Goal: Task Accomplishment & Management: Use online tool/utility

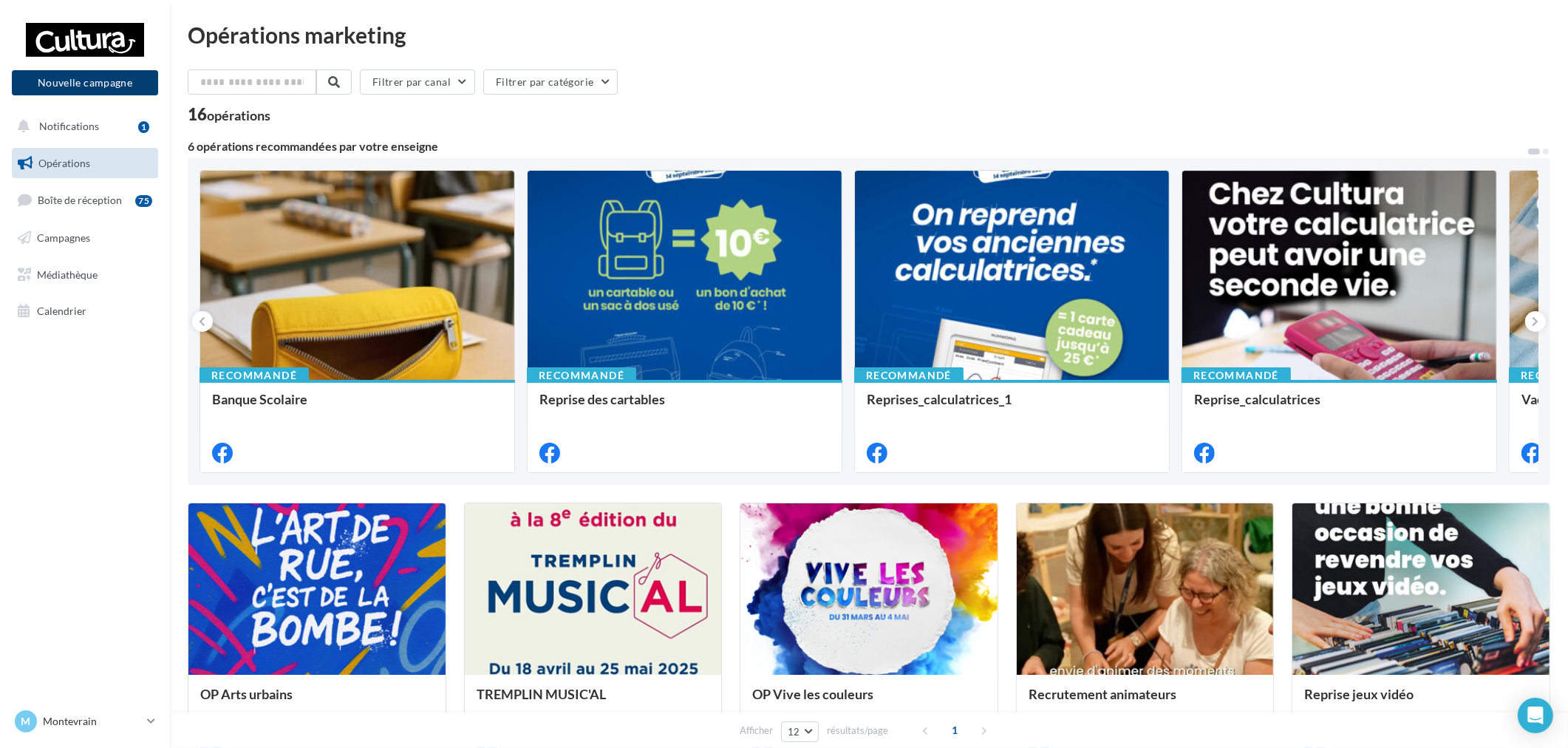
click at [114, 86] on button "Nouvelle campagne" at bounding box center [85, 83] width 146 height 25
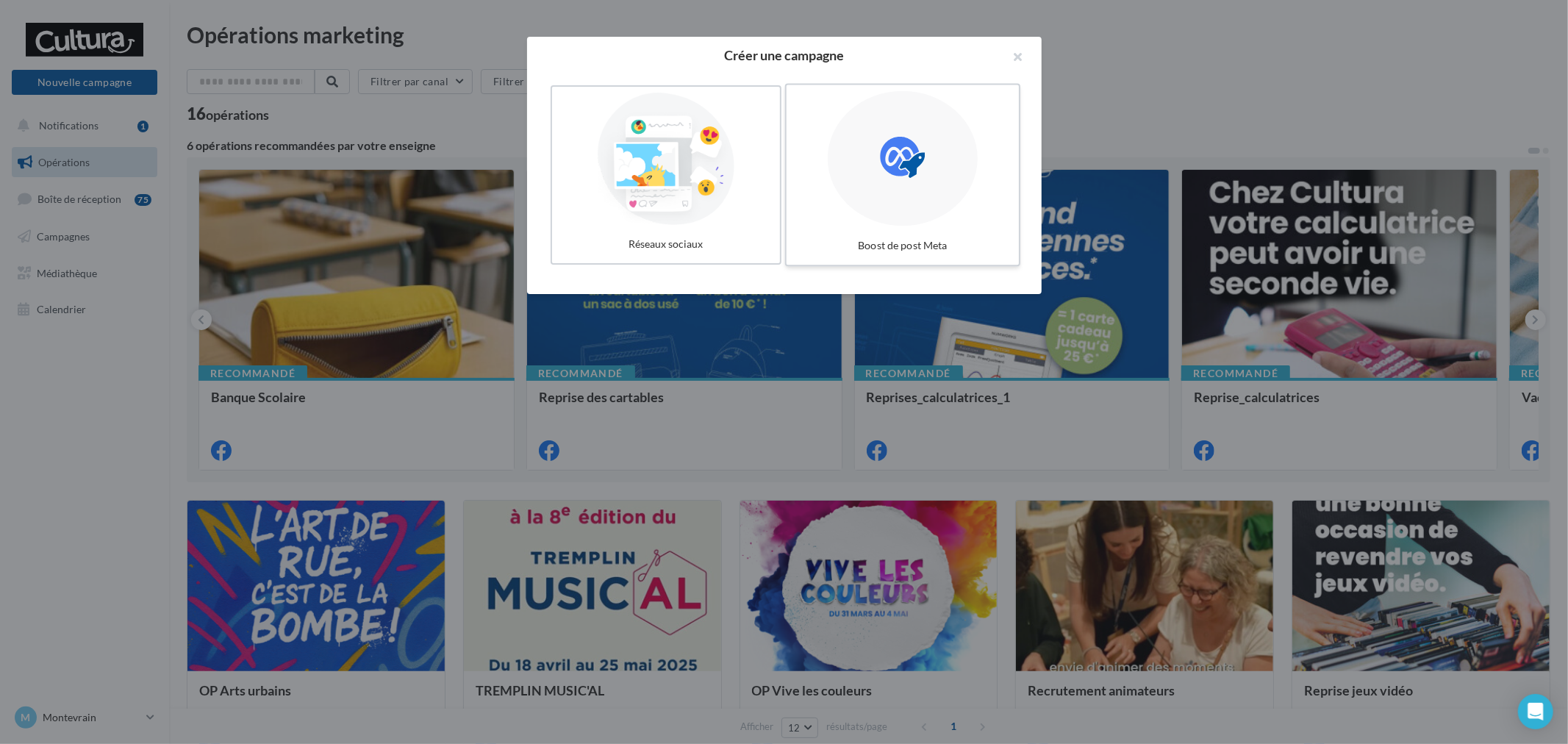
click at [897, 172] on icon at bounding box center [902, 158] width 45 height 45
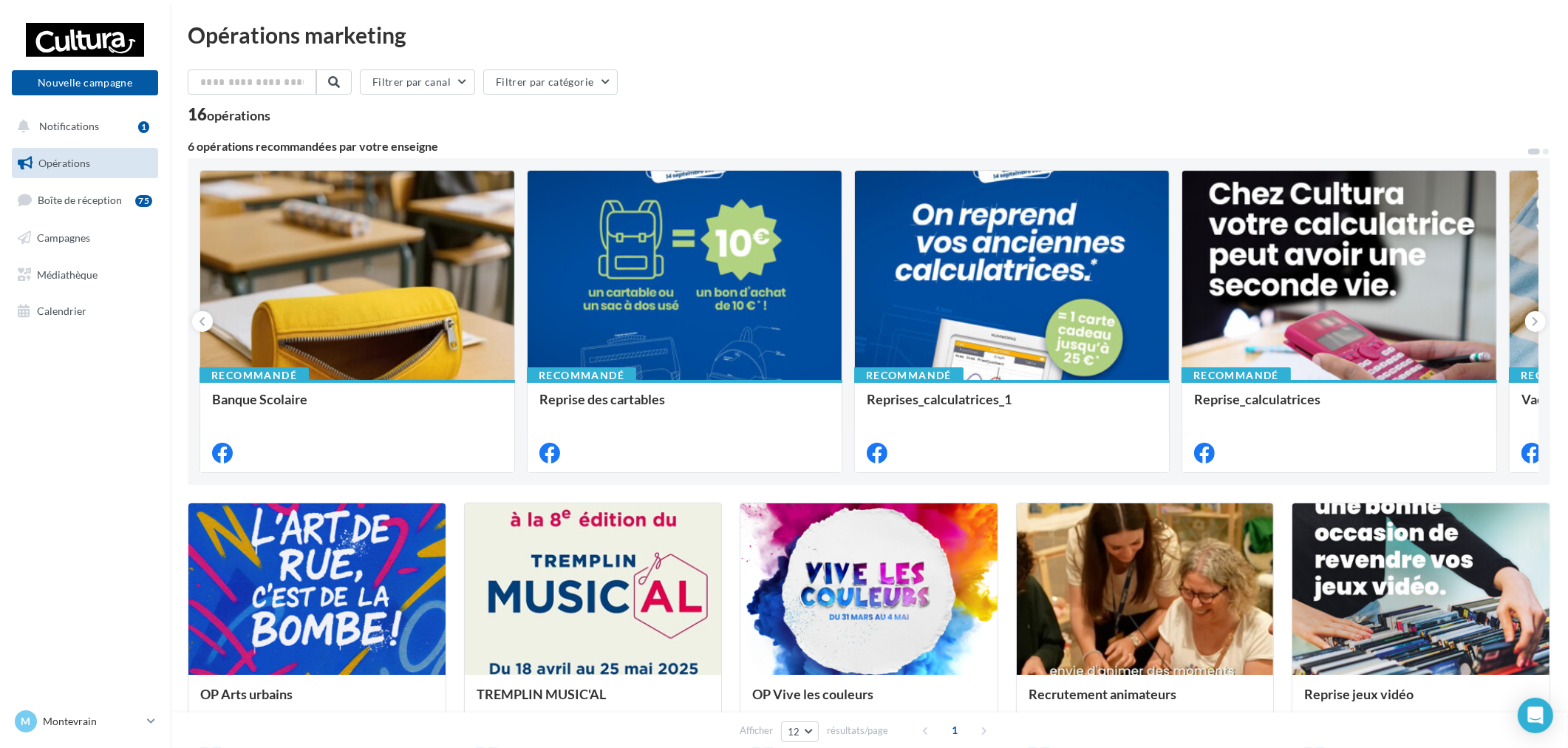
click at [55, 62] on div "Nouvelle campagne Nouvelle campagne" at bounding box center [85, 58] width 146 height 74
click at [76, 75] on button "Nouvelle campagne" at bounding box center [85, 83] width 146 height 25
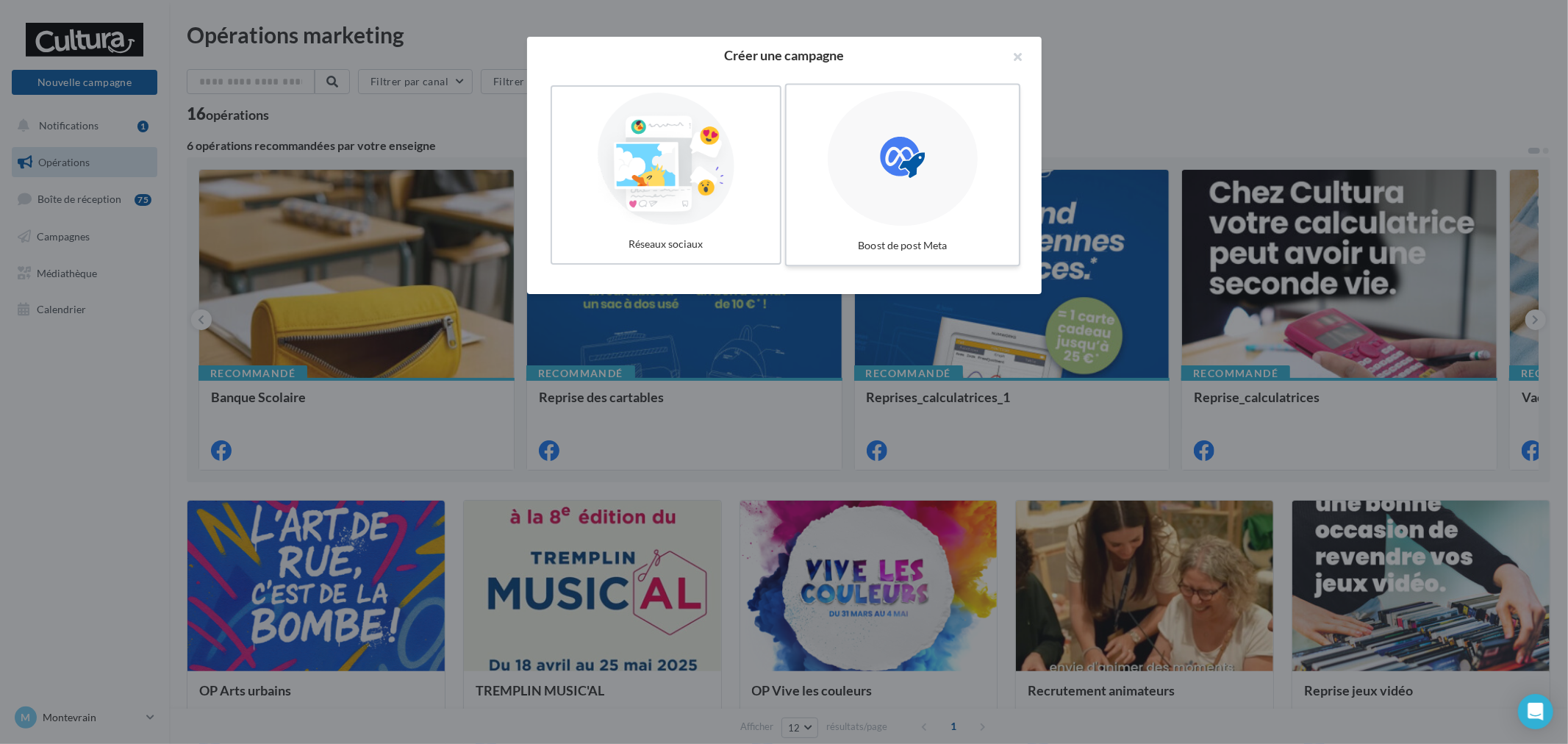
click at [868, 105] on div at bounding box center [902, 158] width 150 height 135
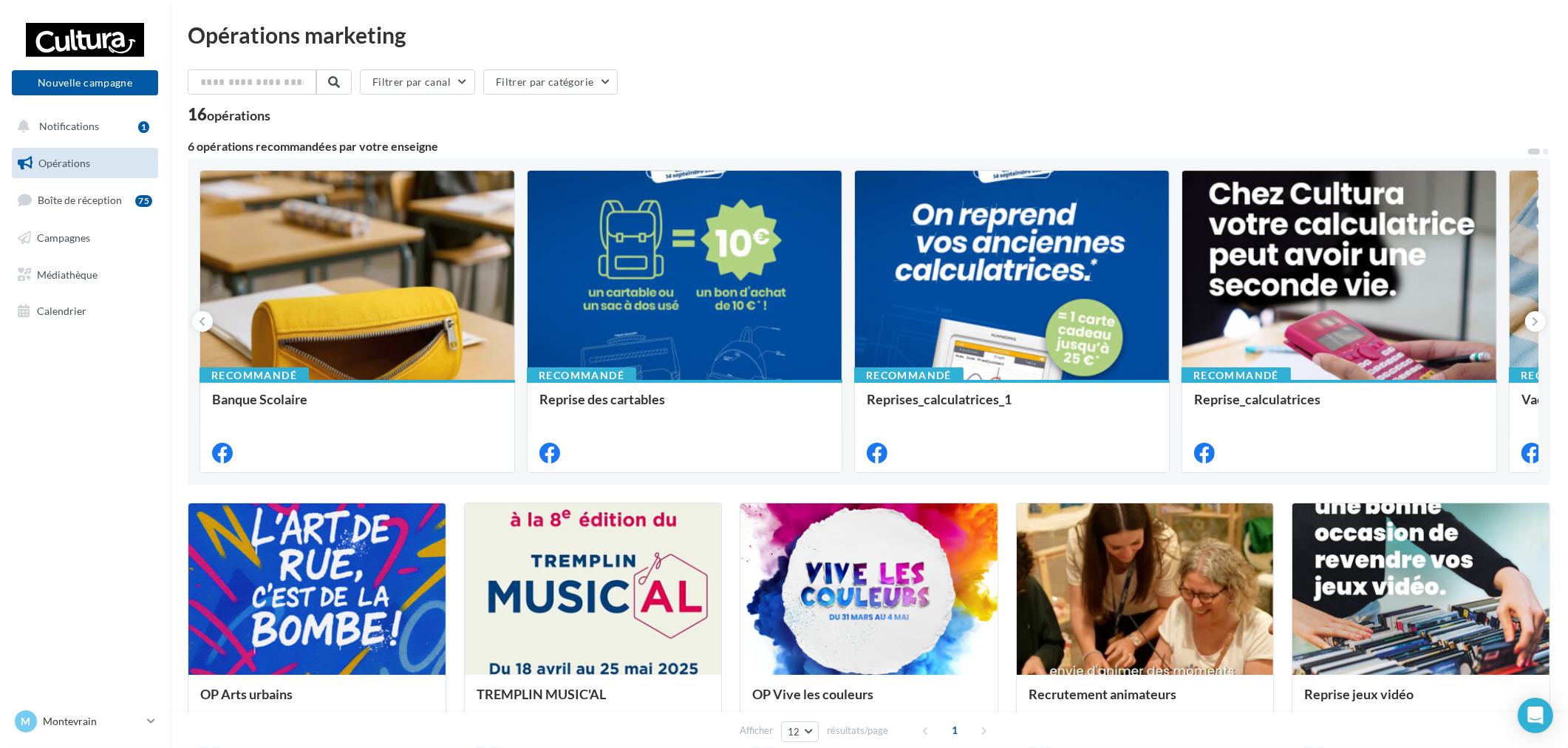
click at [61, 68] on div "Nouvelle campagne Nouvelle campagne" at bounding box center [85, 58] width 146 height 74
click at [75, 85] on button "Nouvelle campagne" at bounding box center [85, 83] width 146 height 25
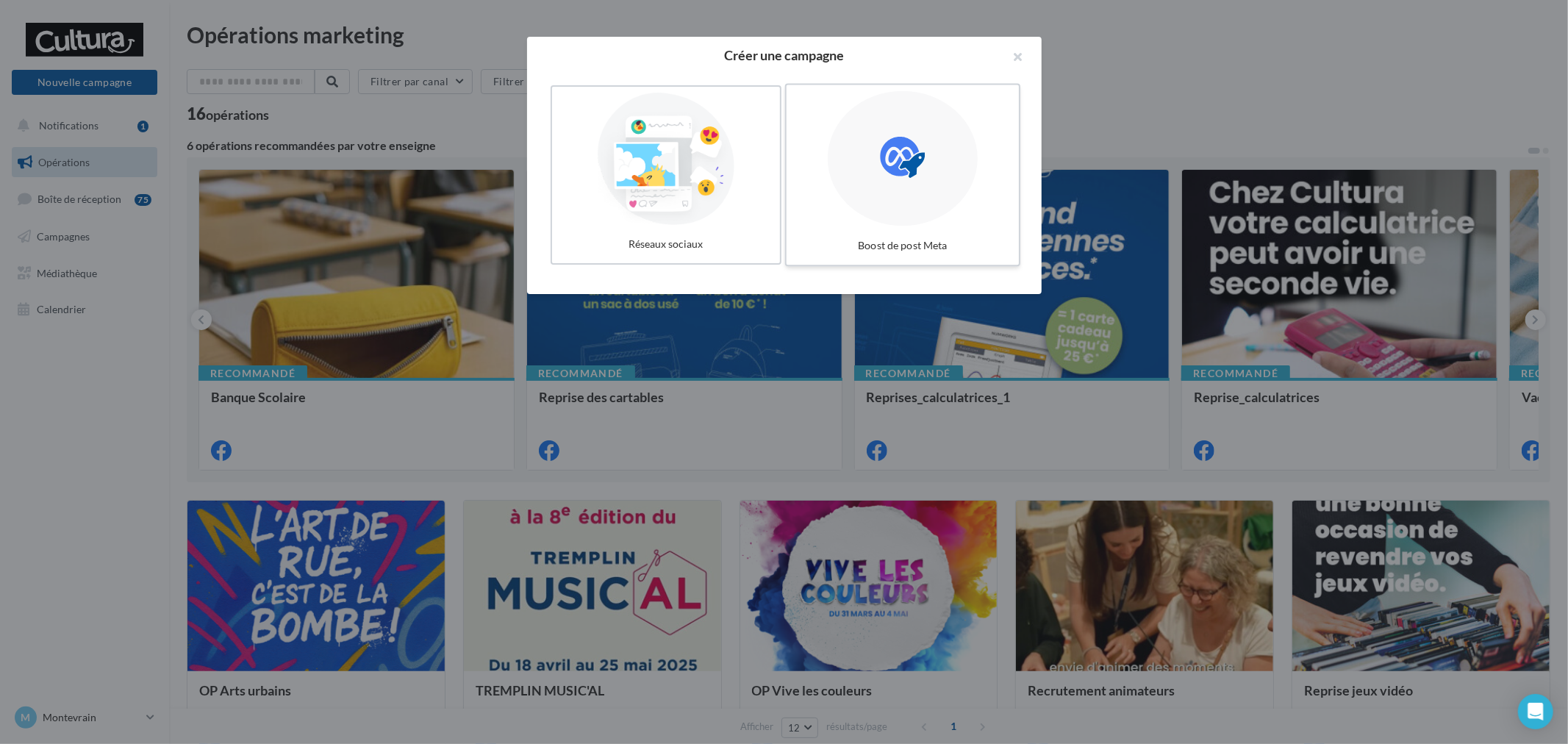
click at [915, 165] on icon at bounding box center [902, 158] width 45 height 45
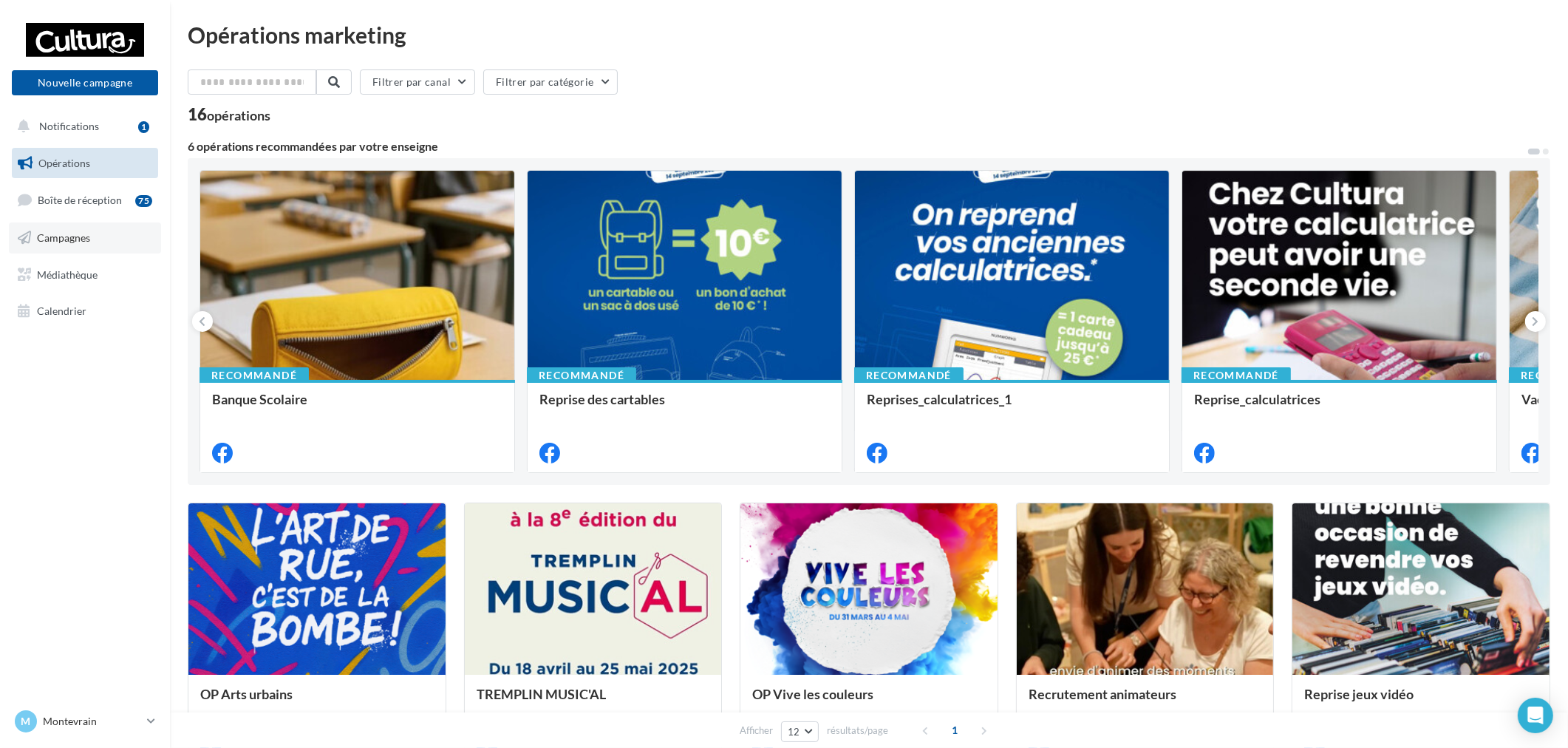
click at [61, 241] on span "Campagnes" at bounding box center [64, 237] width 53 height 12
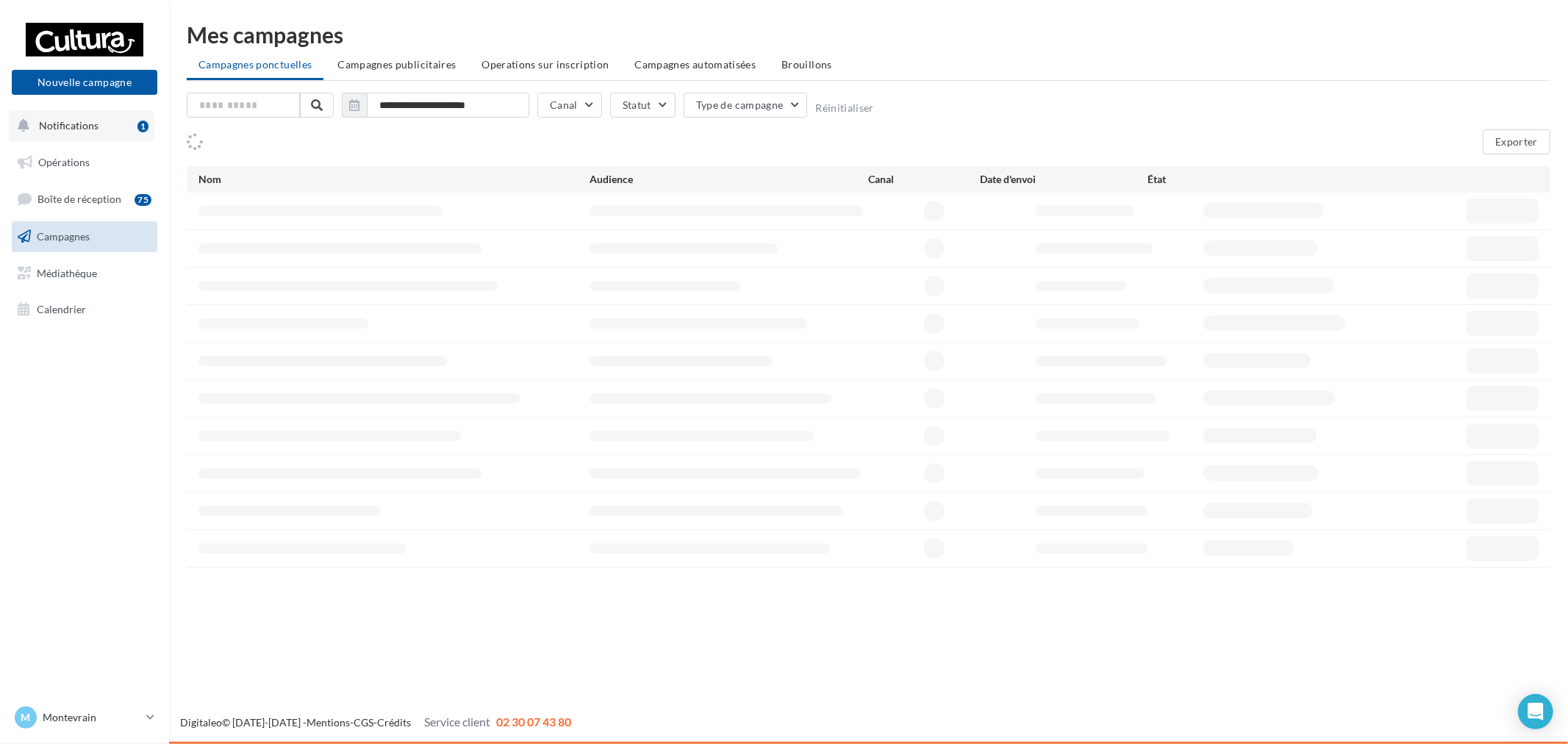
click at [91, 111] on button "Notifications 1" at bounding box center [82, 125] width 145 height 31
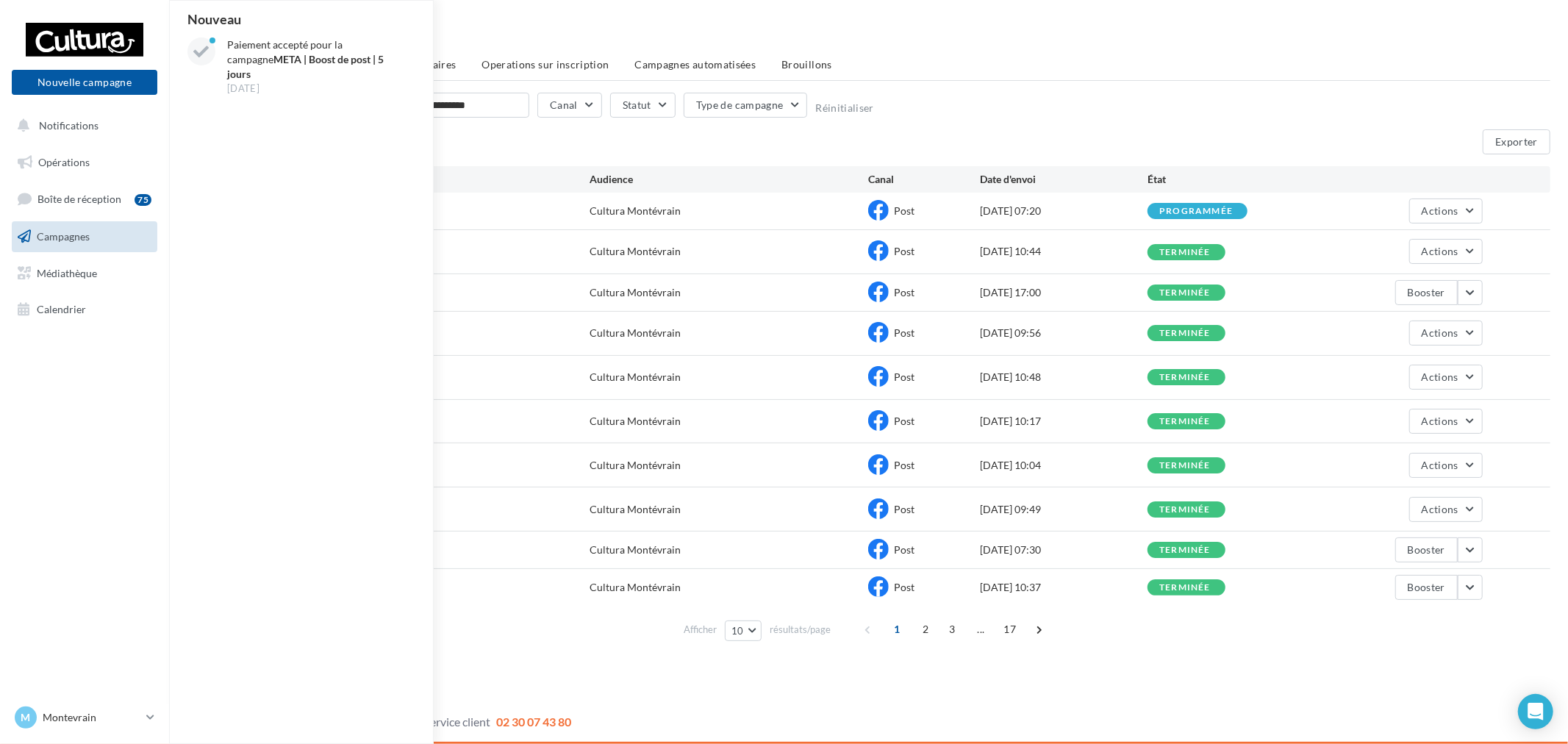
drag, startPoint x: 972, startPoint y: 145, endPoint x: 820, endPoint y: 127, distance: 153.1
click at [972, 145] on div "165 campagnes (sur 218) Exporter" at bounding box center [868, 142] width 1363 height 25
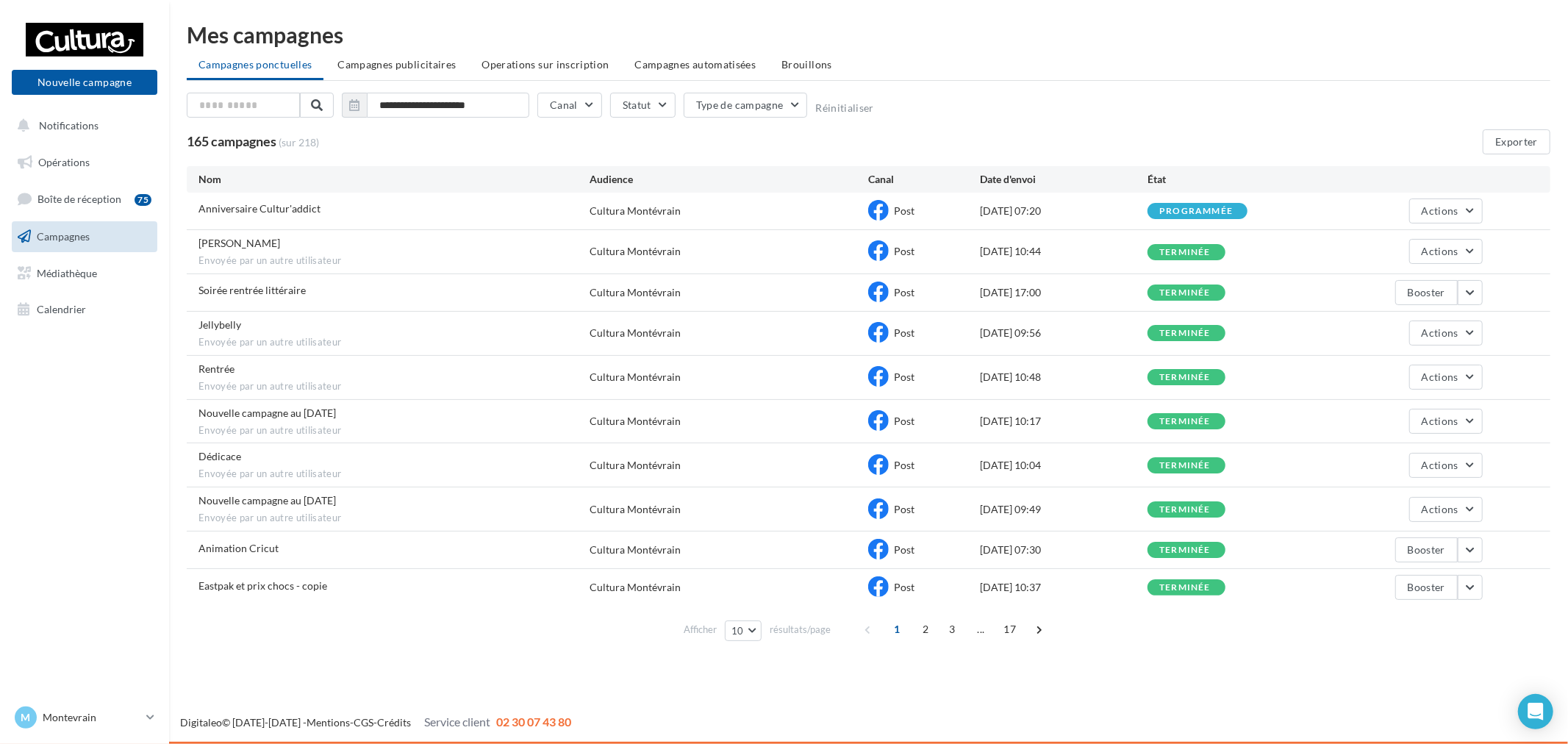
click at [64, 67] on div "Nouvelle campagne Nouvelle campagne" at bounding box center [84, 58] width 145 height 73
click at [94, 86] on button "Nouvelle campagne" at bounding box center [84, 82] width 145 height 25
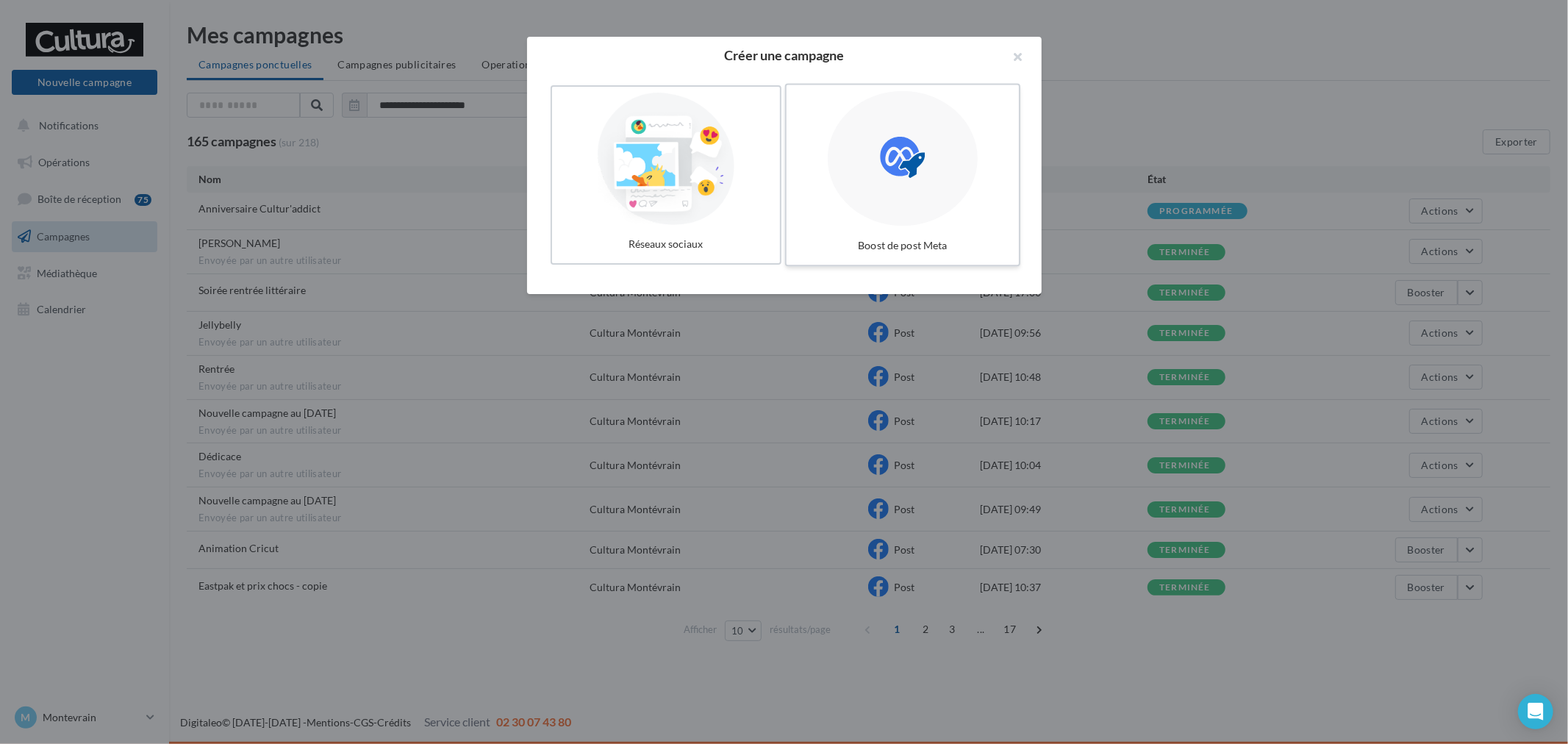
click at [930, 148] on div at bounding box center [902, 158] width 150 height 135
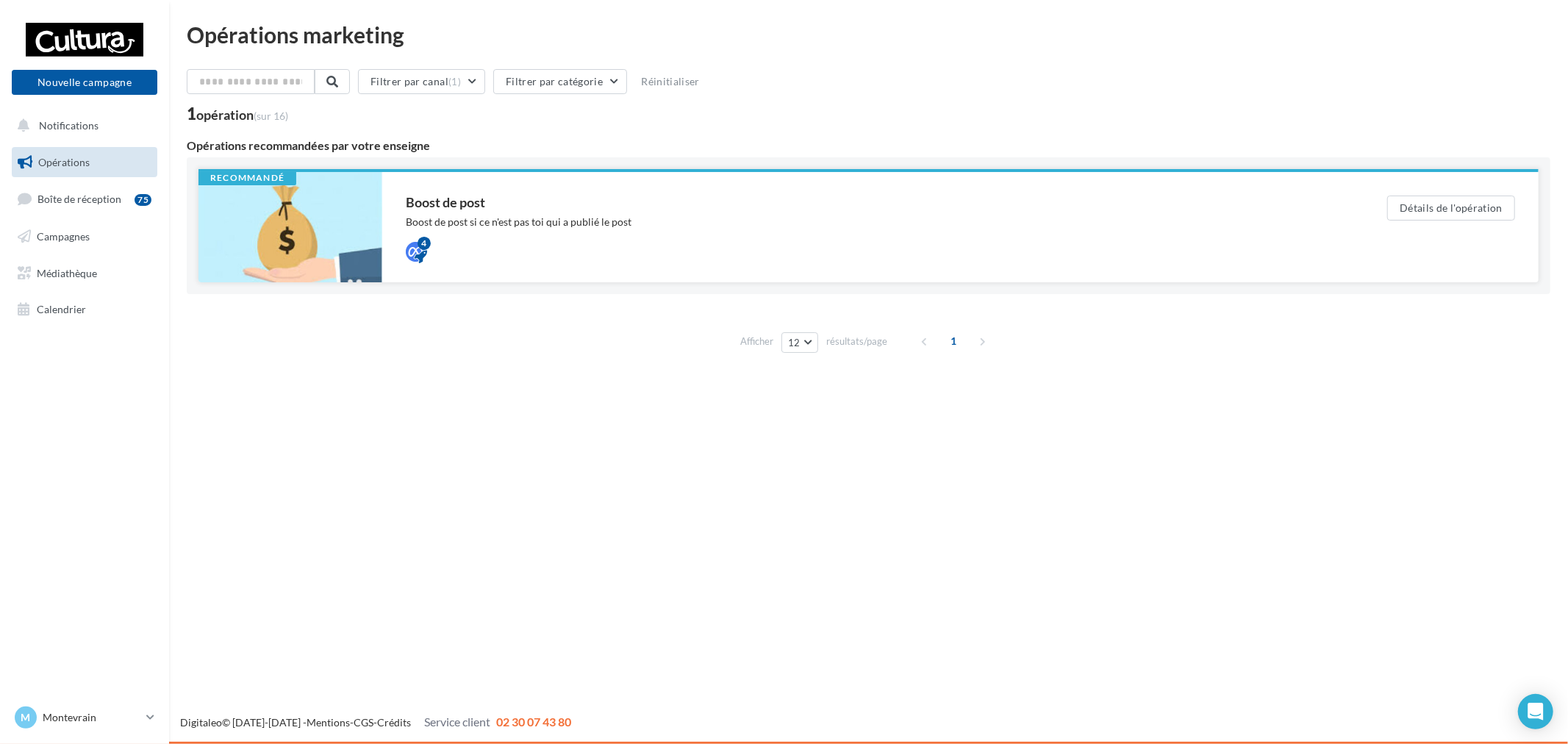
click at [996, 213] on div "Boost de post Boost de post si ce n'est pas toi qui a publié le post 4" at bounding box center [873, 227] width 935 height 64
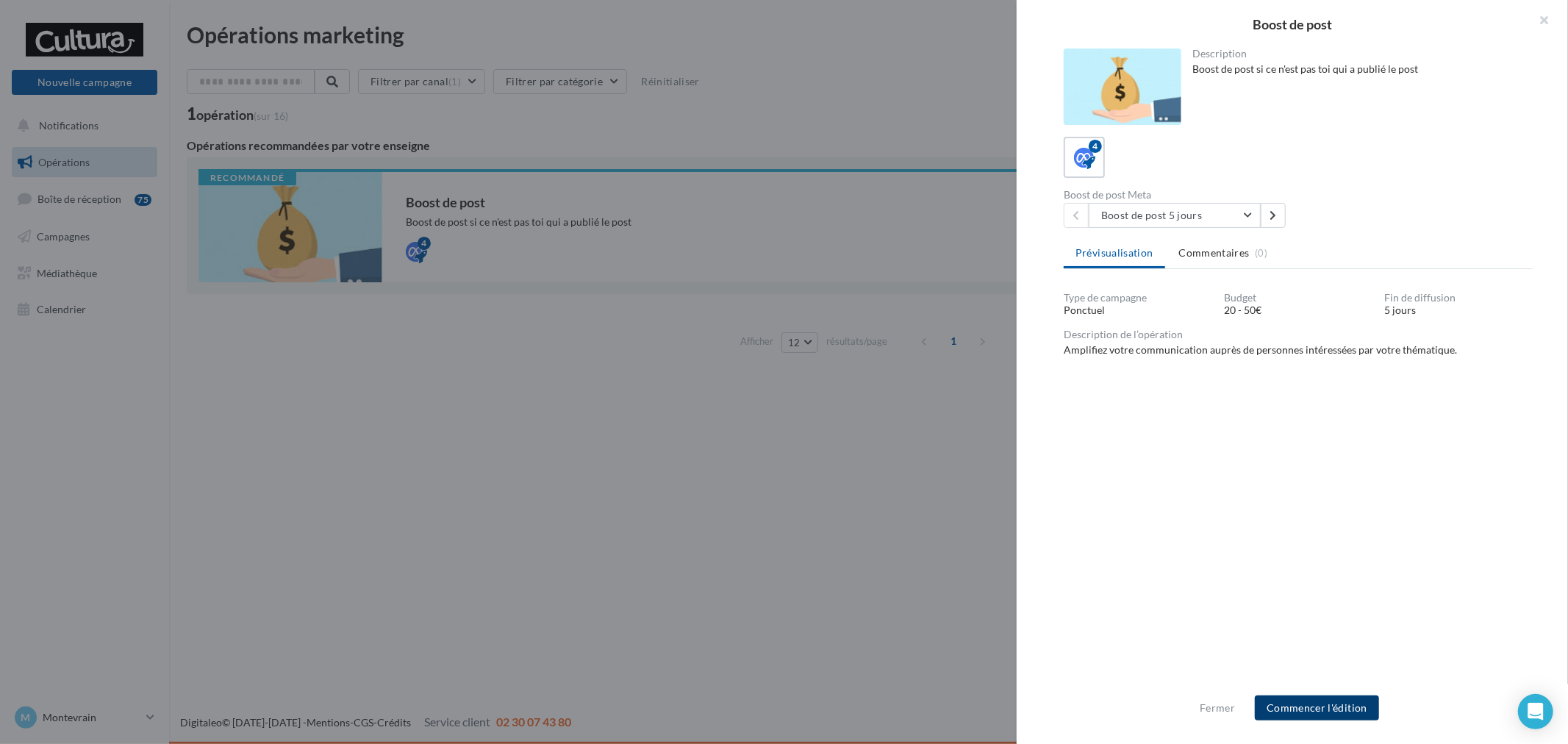
click at [1319, 709] on button "Commencer l'édition" at bounding box center [1316, 708] width 125 height 25
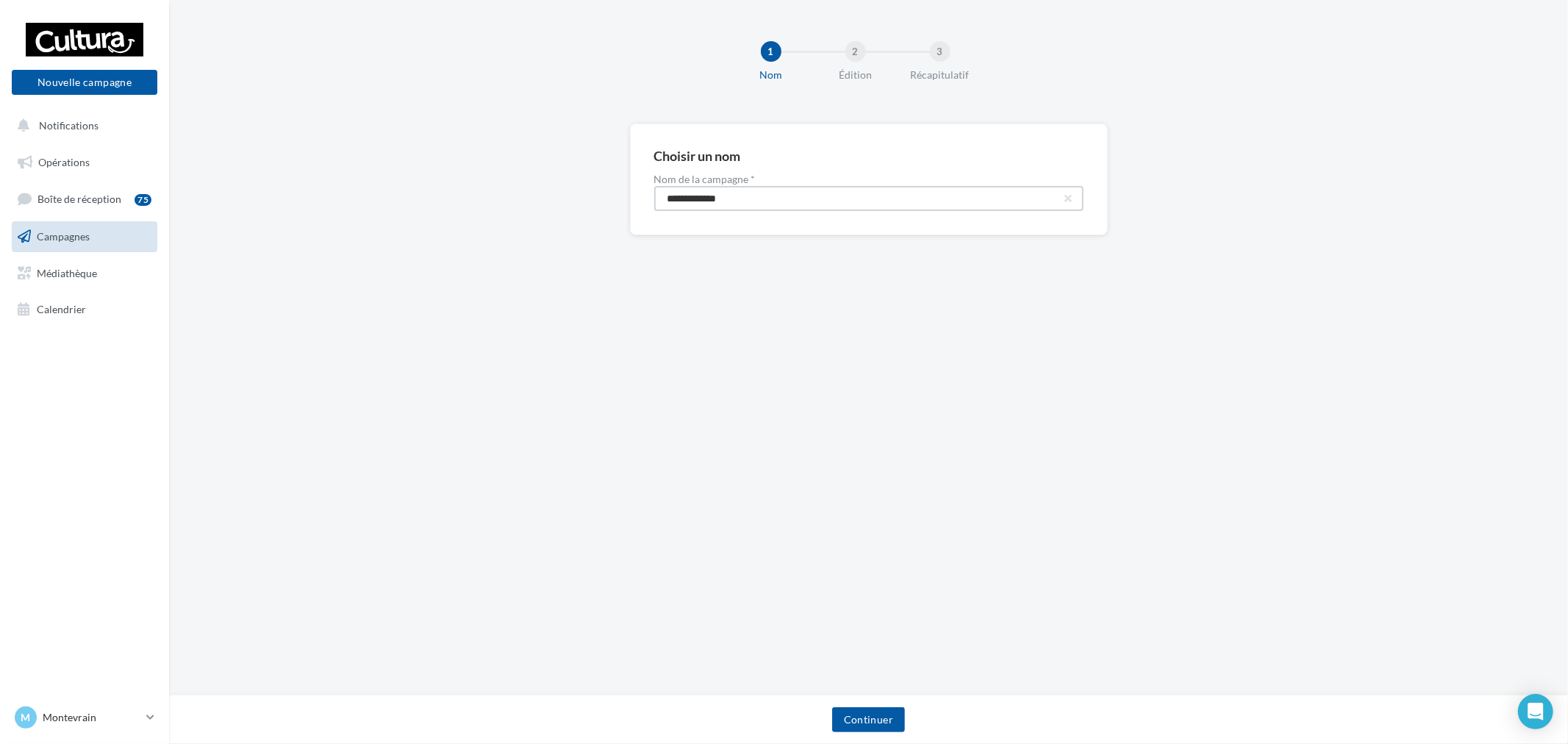
drag, startPoint x: 812, startPoint y: 206, endPoint x: 273, endPoint y: 189, distance: 539.3
click at [274, 189] on div "**********" at bounding box center [869, 203] width 1399 height 158
paste input "****"
type input "**********"
click at [869, 707] on div "Continuer" at bounding box center [869, 719] width 1399 height 49
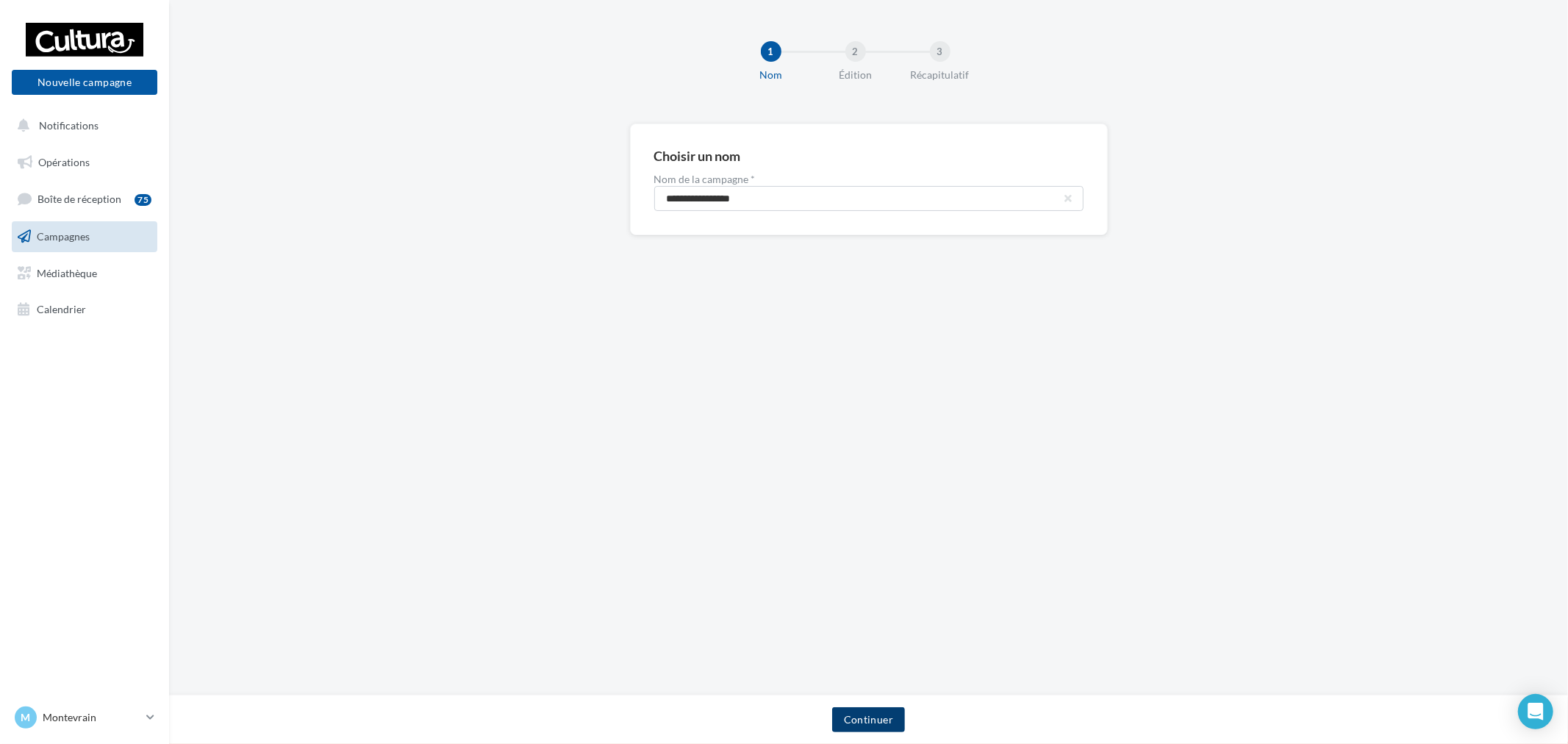
click at [873, 712] on button "Continuer" at bounding box center [869, 719] width 73 height 25
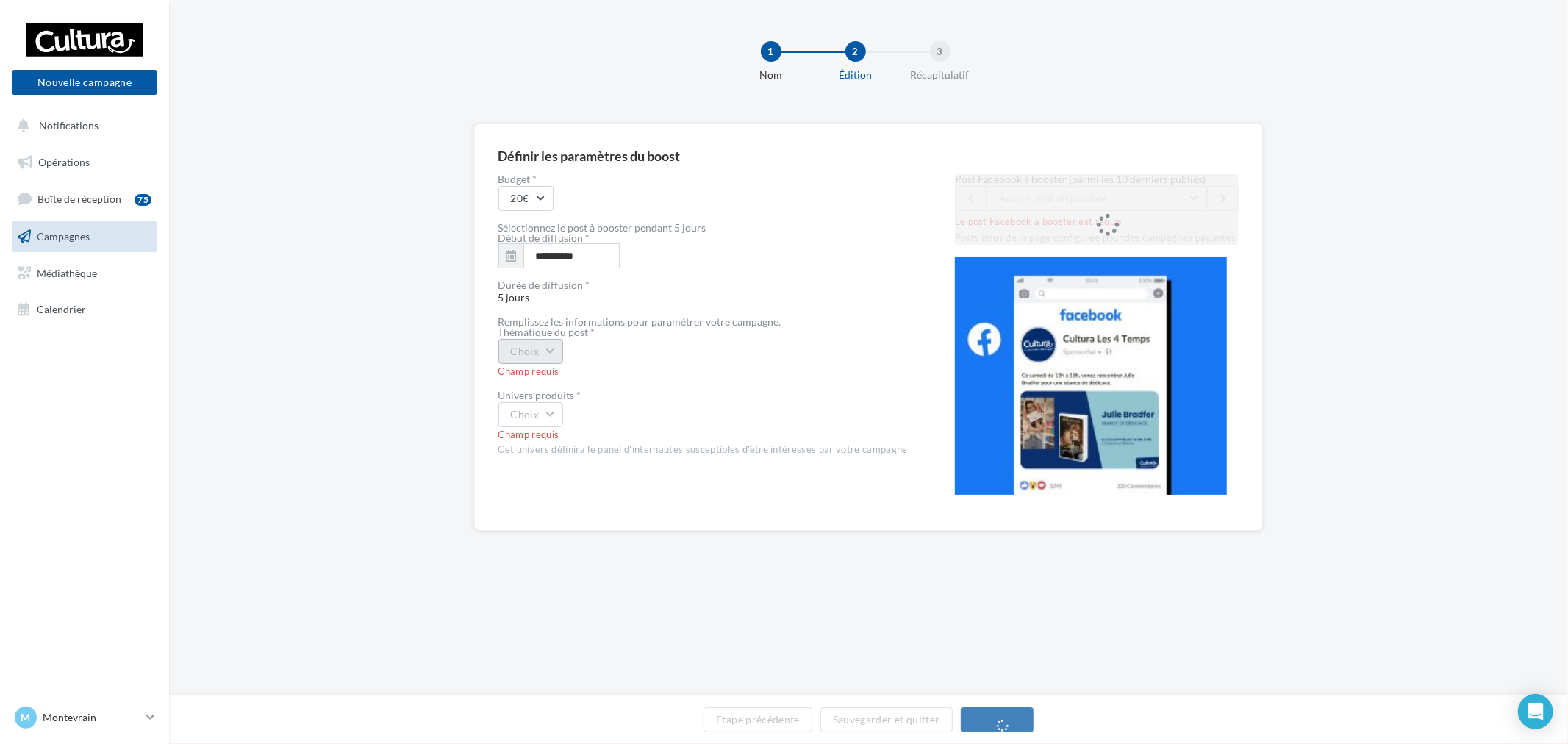
click at [534, 359] on button "Choix" at bounding box center [530, 351] width 65 height 25
click at [1045, 206] on div "Post Facebook à booster (parmi les 10 derniers publiés) Aucun post disponible L…" at bounding box center [1097, 210] width 285 height 71
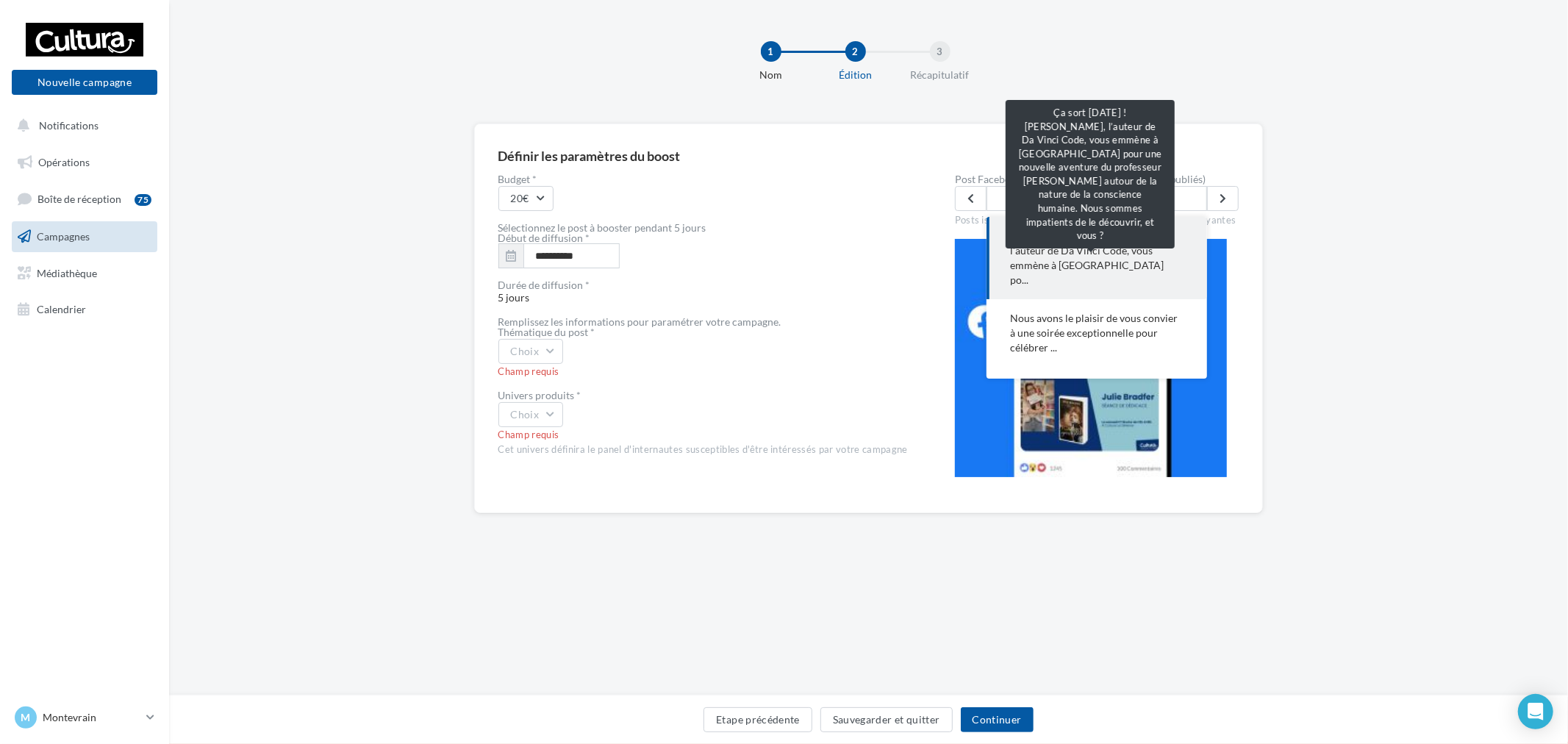
click at [1076, 255] on span "Ça sort demain ! Dan Brown, l’auteur de Da Vinci Code, vous emmène à Prague po.…" at bounding box center [1096, 257] width 173 height 59
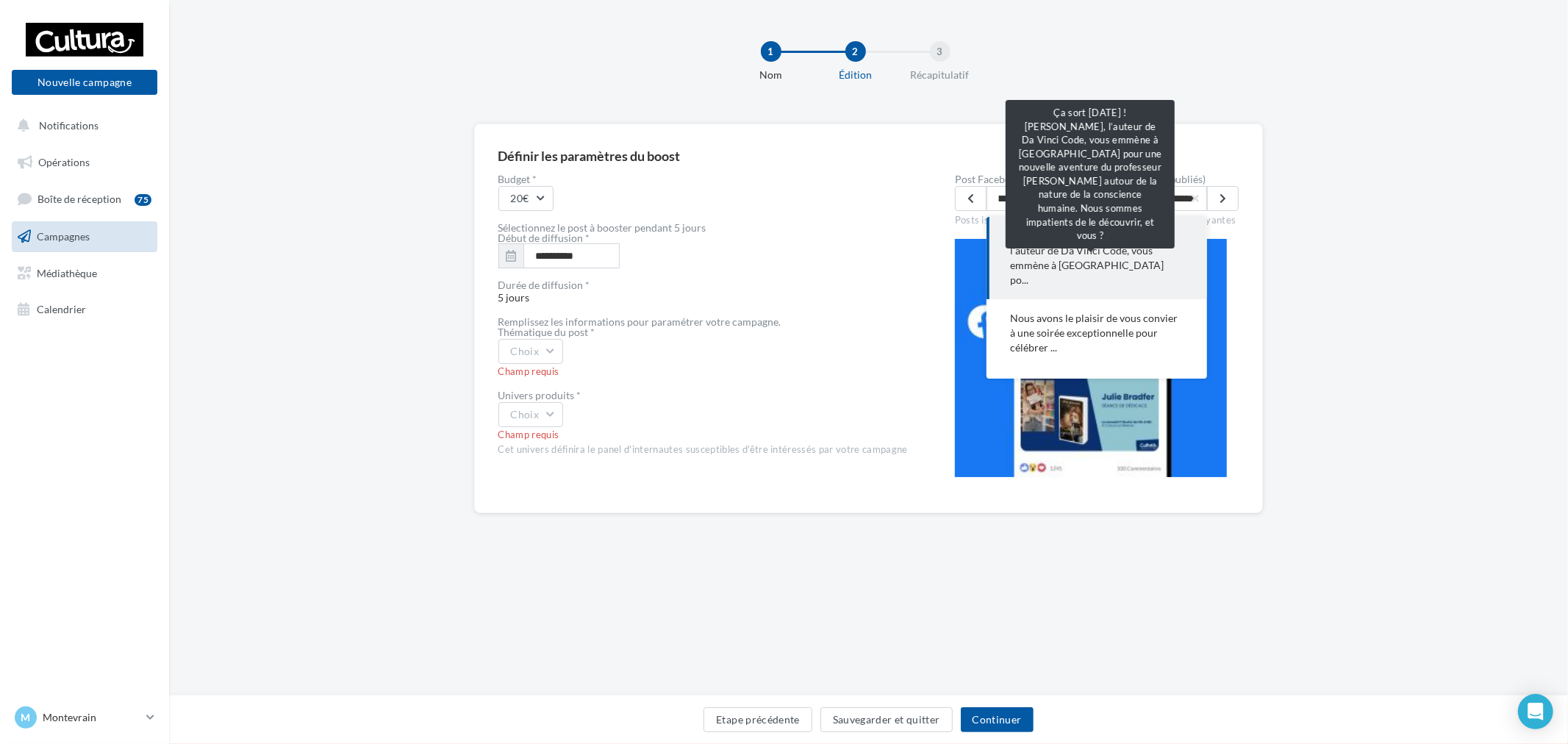
click at [1122, 240] on span "Ça sort demain ! Dan Brown, l’auteur de Da Vinci Code, vous emmène à Prague po.…" at bounding box center [1096, 257] width 173 height 59
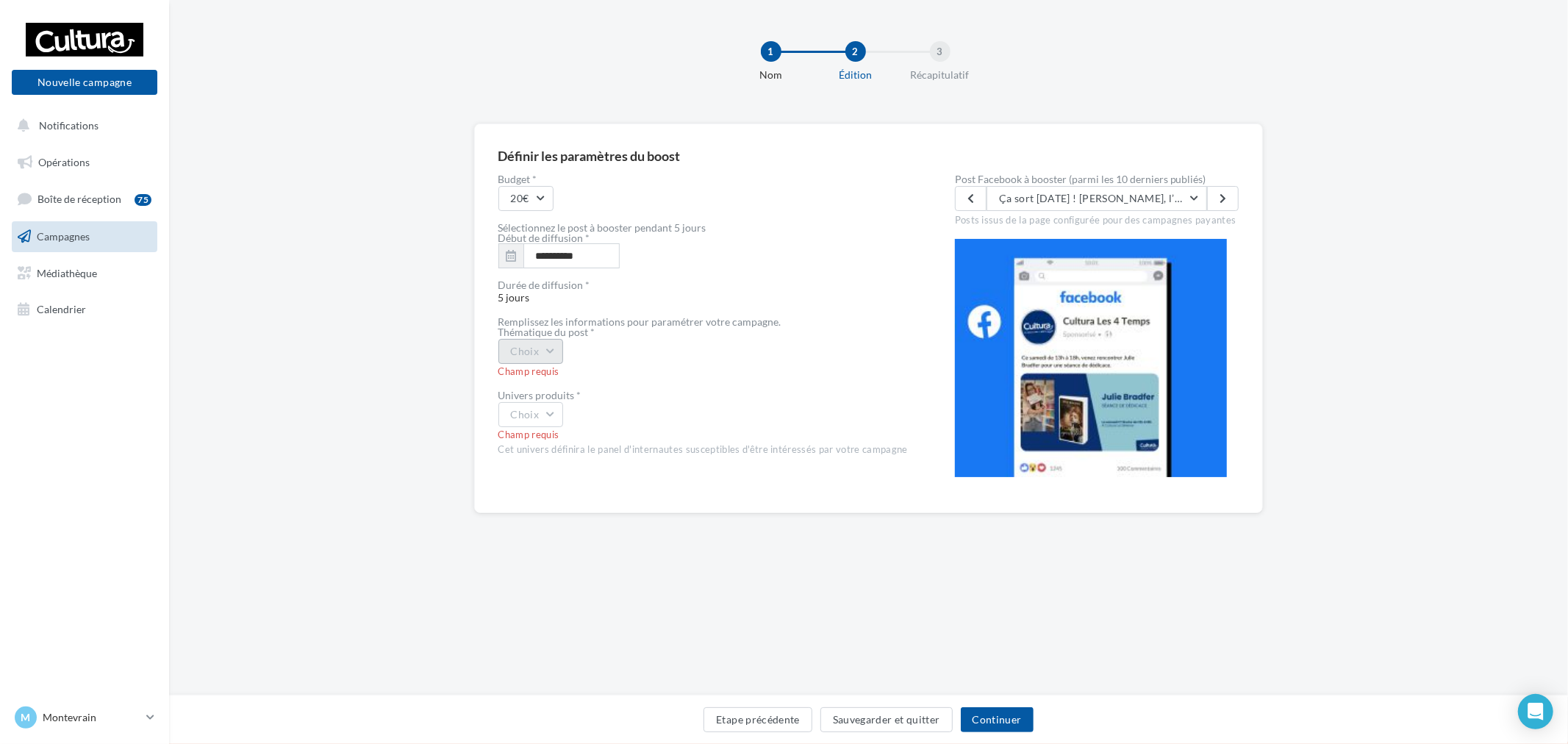
click at [534, 356] on button "Choix" at bounding box center [530, 351] width 65 height 25
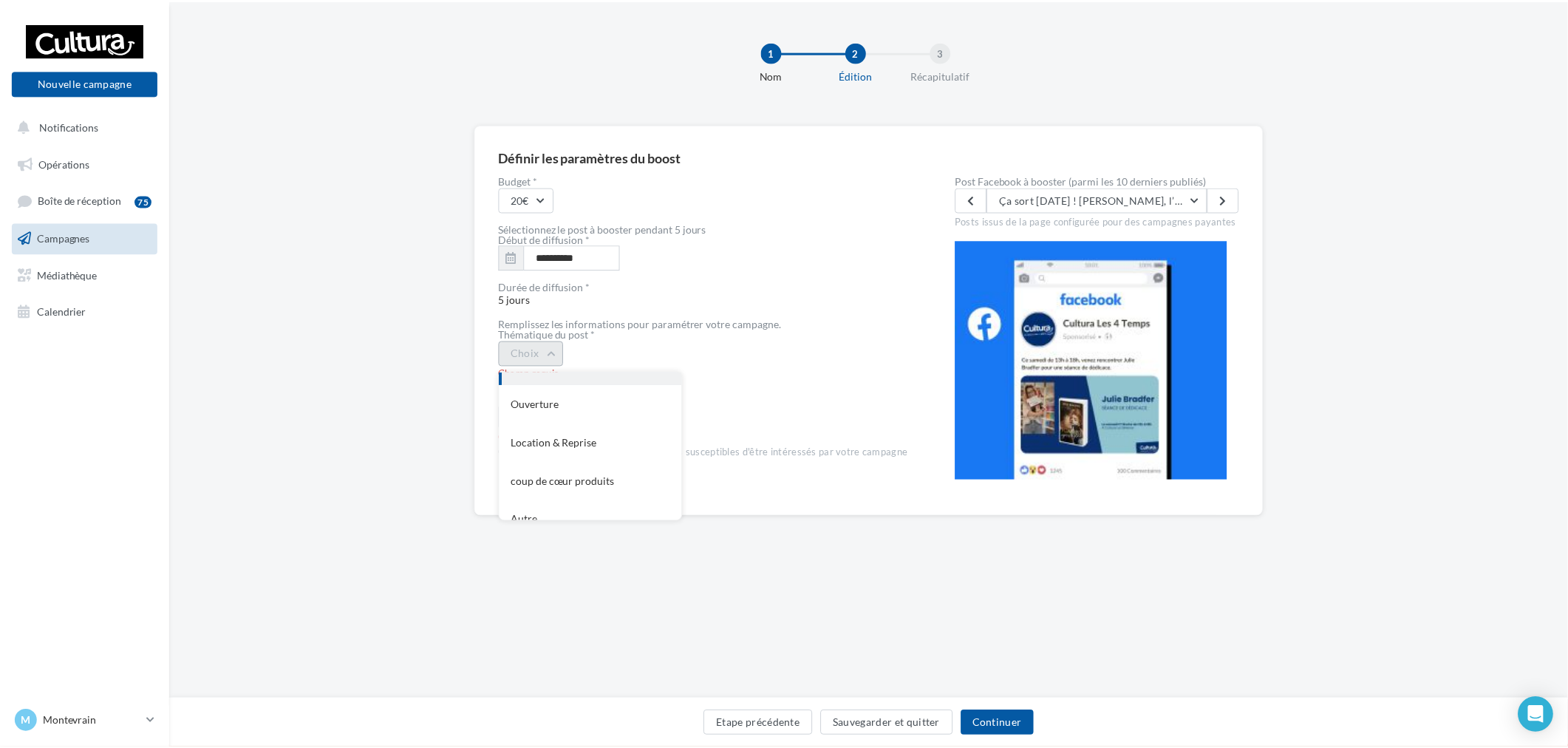
scroll to position [159, 0]
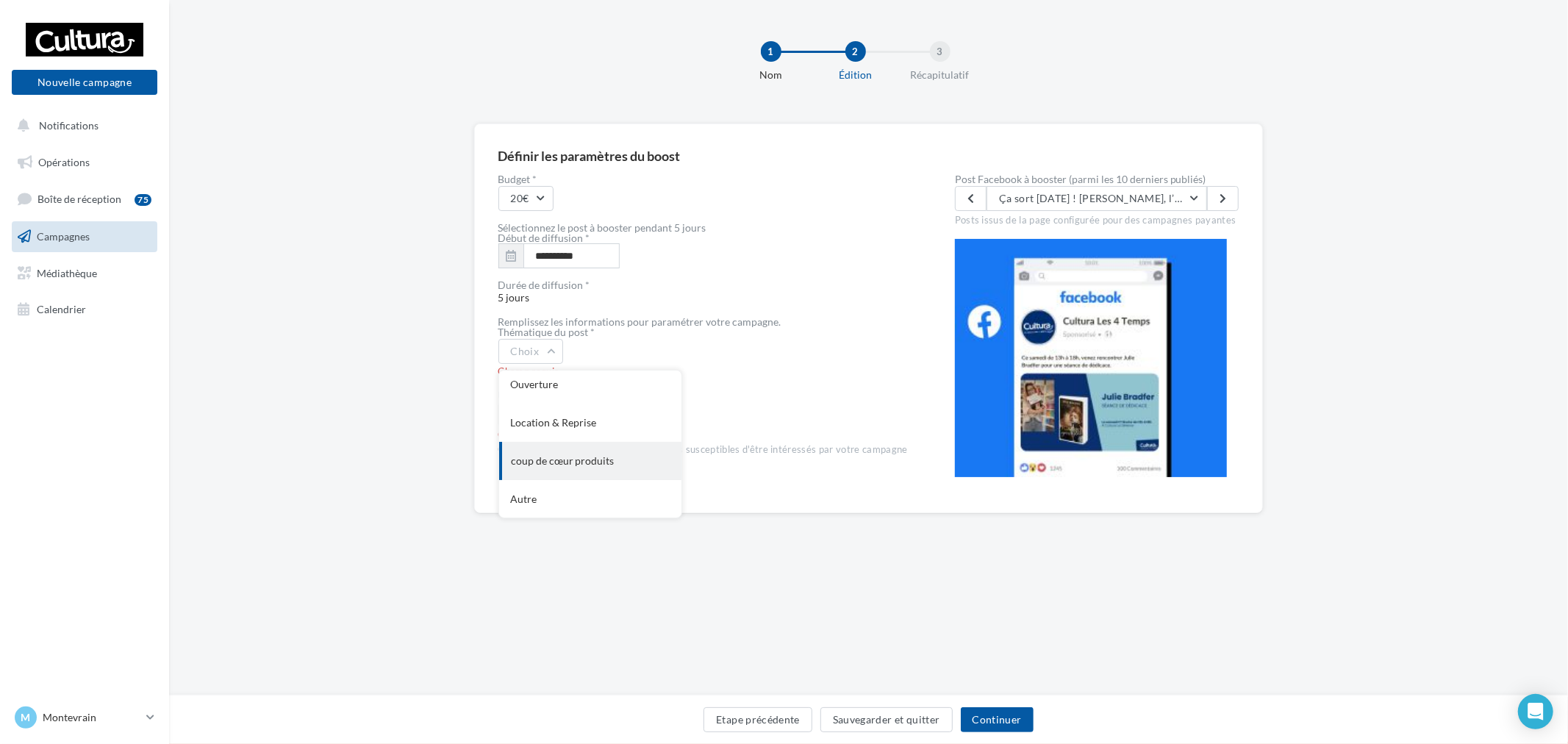
click at [577, 472] on div "coup de cœur produits" at bounding box center [590, 461] width 182 height 38
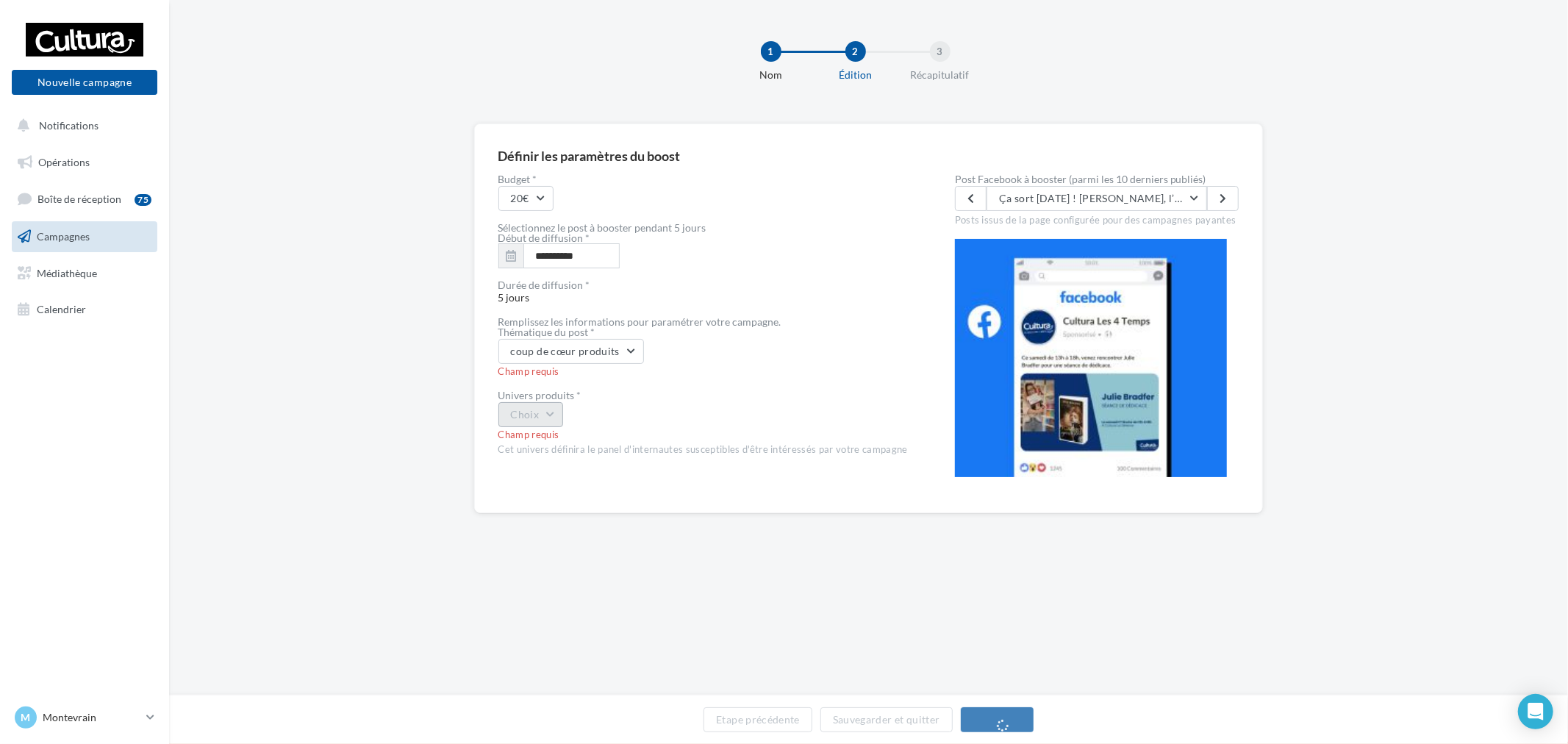
click at [527, 403] on button "Choix" at bounding box center [530, 414] width 65 height 25
click at [551, 447] on div "Livre" at bounding box center [590, 453] width 182 height 38
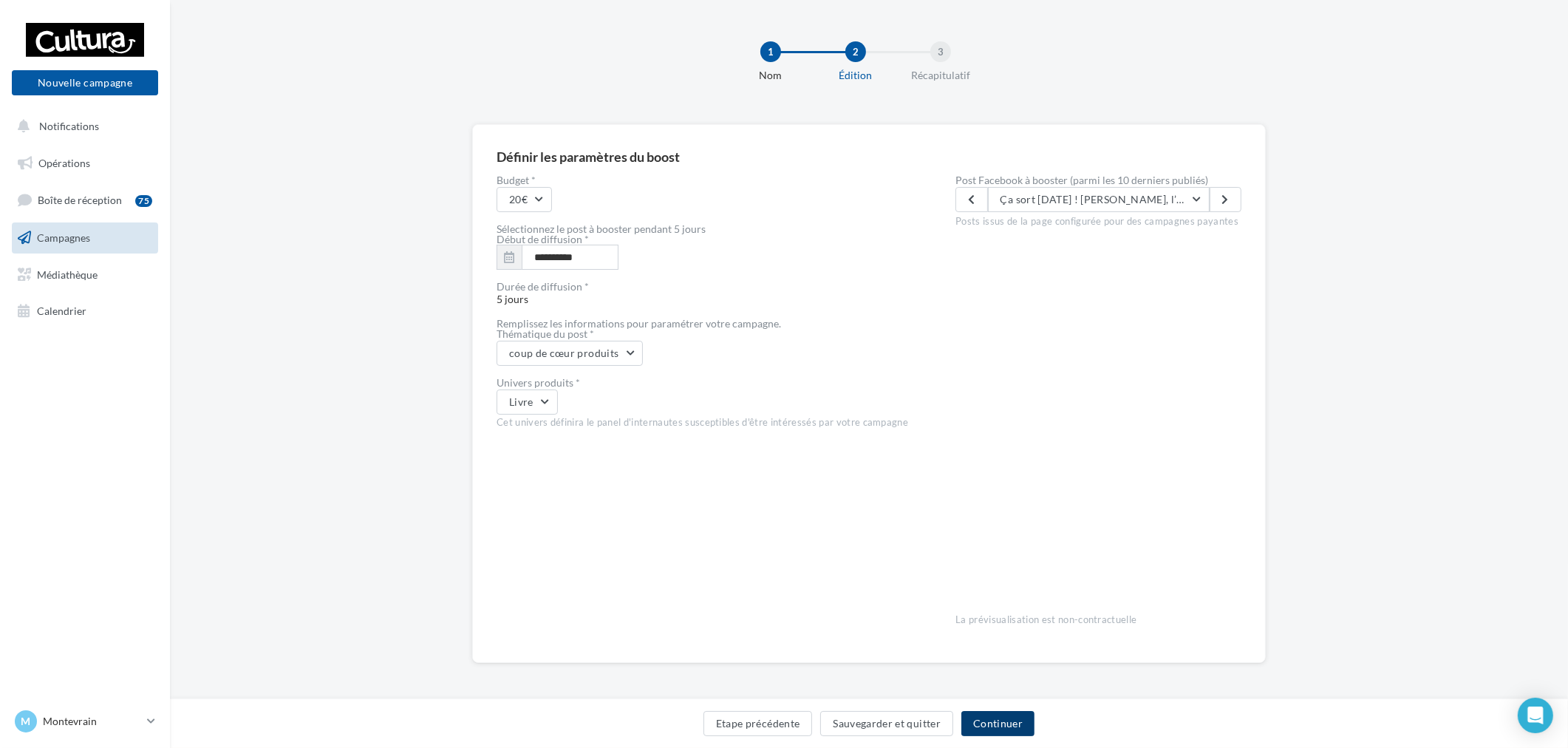
click at [1022, 716] on button "Continuer" at bounding box center [998, 723] width 73 height 25
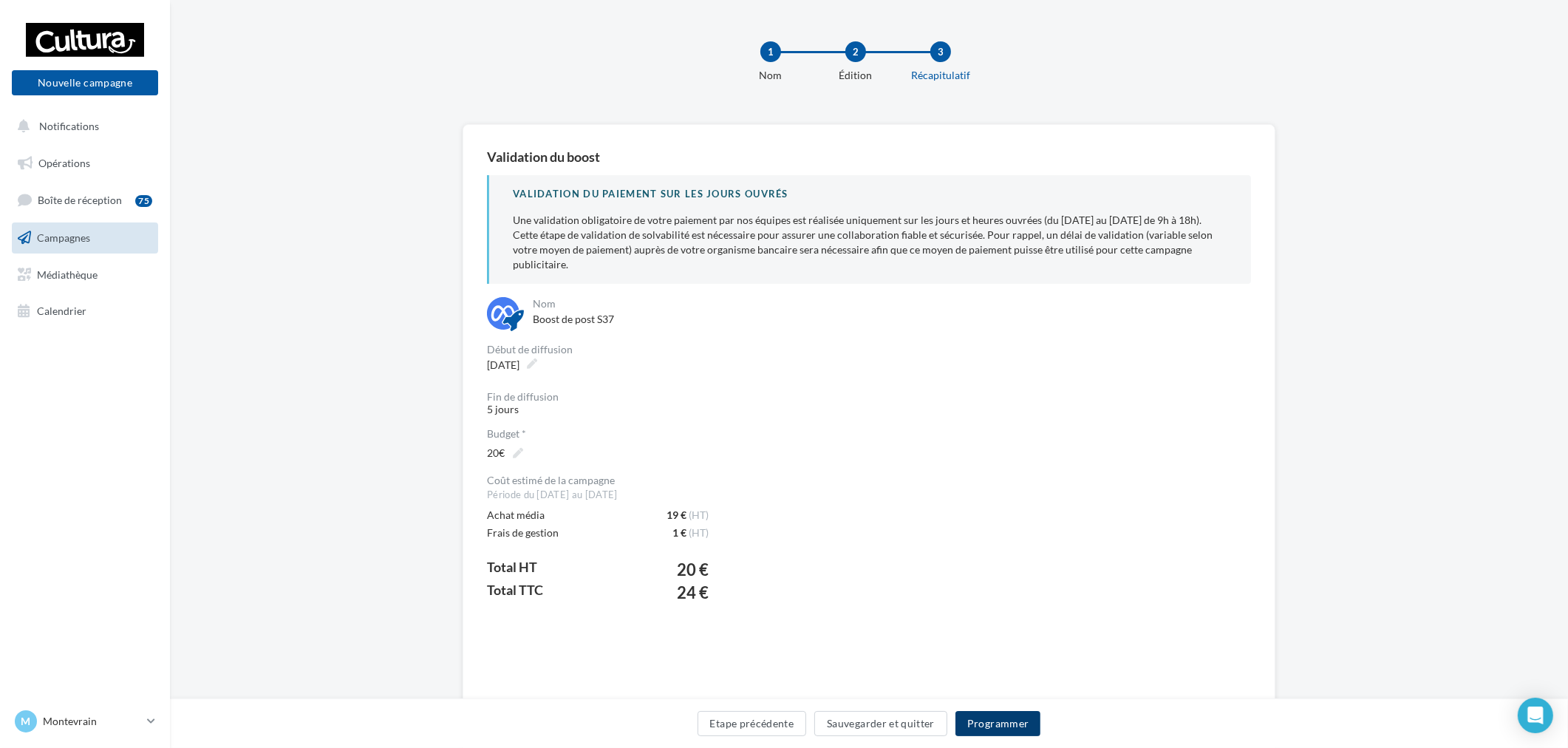
click at [1012, 725] on button "Programmer" at bounding box center [998, 723] width 85 height 25
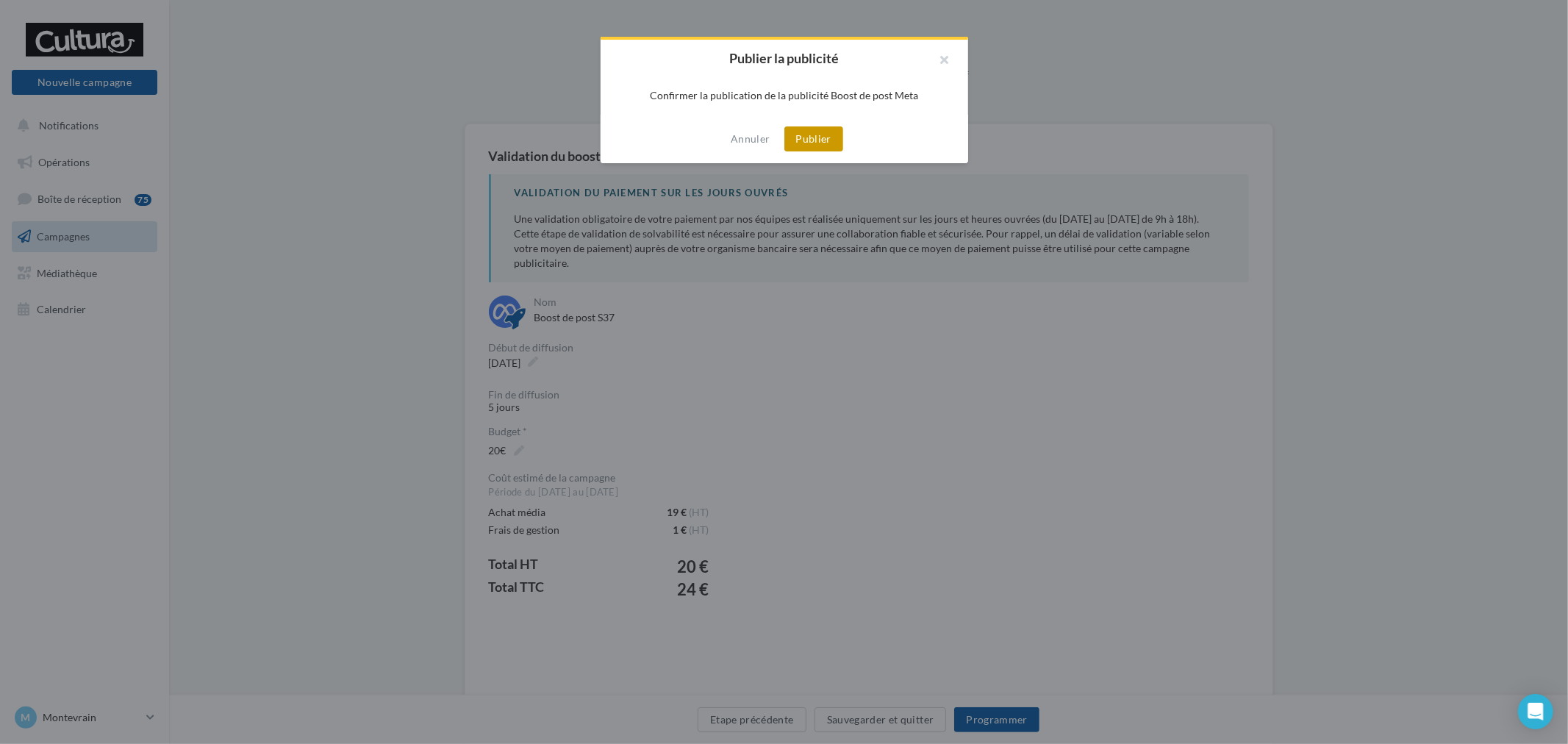
click at [835, 144] on button "Publier" at bounding box center [813, 139] width 59 height 25
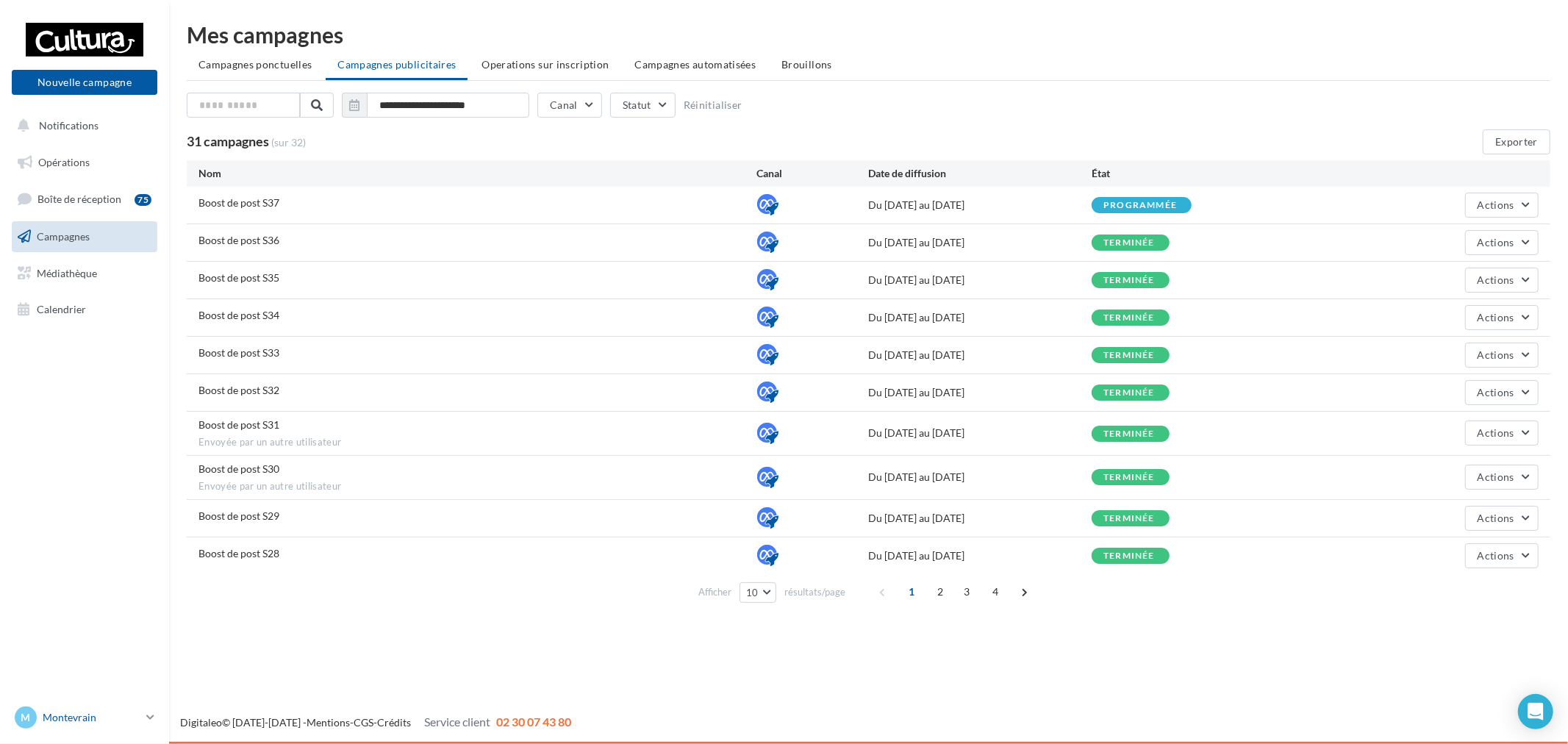
click at [128, 713] on p "Montevrain" at bounding box center [92, 718] width 98 height 15
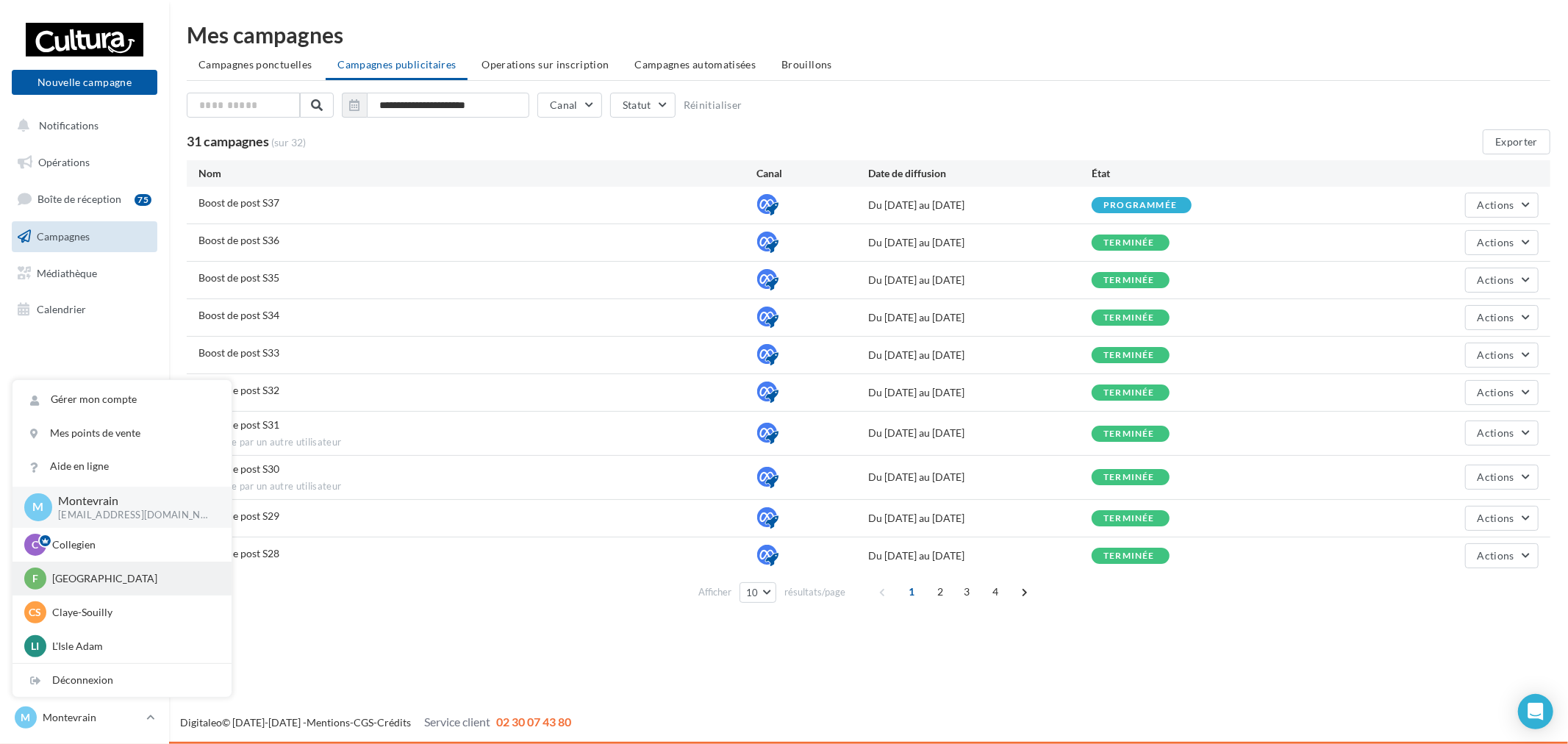
click at [100, 577] on p "[GEOGRAPHIC_DATA]" at bounding box center [133, 578] width 162 height 15
